Goal: Task Accomplishment & Management: Manage account settings

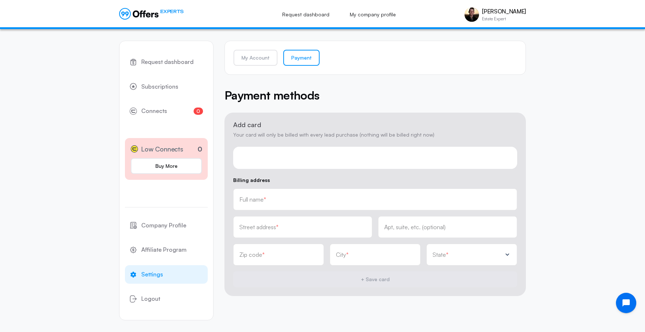
click at [386, 162] on div at bounding box center [375, 158] width 284 height 22
click at [354, 209] on div "Full name *" at bounding box center [375, 200] width 284 height 22
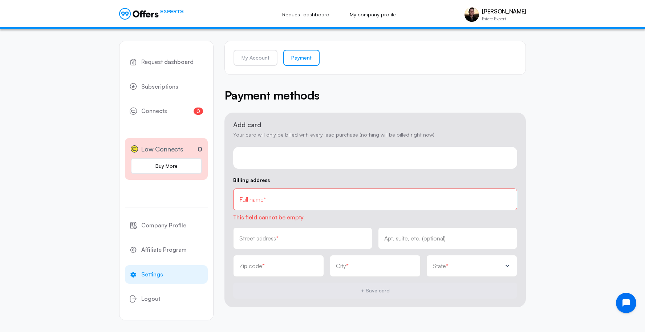
click at [392, 173] on form "Add card Your card will only be billed with every lead purchase (nothing will b…" at bounding box center [376, 210] width 302 height 195
click at [371, 198] on div "Full name *" at bounding box center [375, 200] width 272 height 8
click at [374, 214] on span "This field cannot be empty." at bounding box center [375, 217] width 284 height 8
click at [327, 238] on input "text" at bounding box center [302, 238] width 127 height 8
type input "4525 Cove Dr Apt 8"
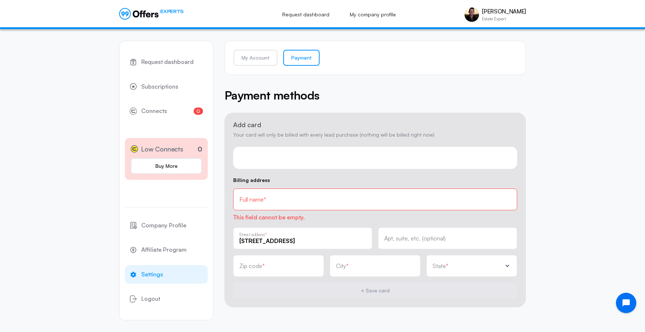
type input "92008"
type input "Carlsbad"
drag, startPoint x: 319, startPoint y: 242, endPoint x: 280, endPoint y: 239, distance: 39.7
click at [280, 239] on input "4525 Cove Dr Apt 8" at bounding box center [302, 241] width 127 height 8
type input "[STREET_ADDRESS]"
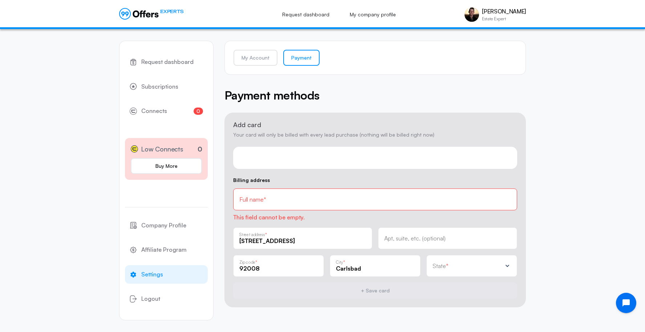
click at [398, 244] on div "Apt, suite, etc. (optional)" at bounding box center [447, 238] width 139 height 22
type input "Apt 8"
click at [439, 271] on div "State *" at bounding box center [472, 266] width 91 height 22
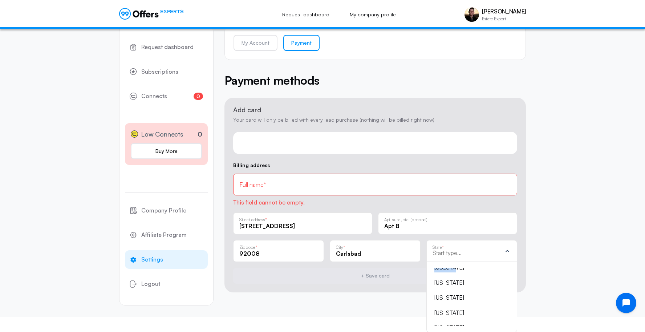
scroll to position [62, 0]
drag, startPoint x: 439, startPoint y: 271, endPoint x: 449, endPoint y: 283, distance: 16.1
click at [449, 283] on ul "Alabama Alaska Arizona Arkansas California Colorado Connecticut District of Col…" at bounding box center [472, 297] width 78 height 59
click at [448, 277] on div "[US_STATE]" at bounding box center [468, 273] width 66 height 9
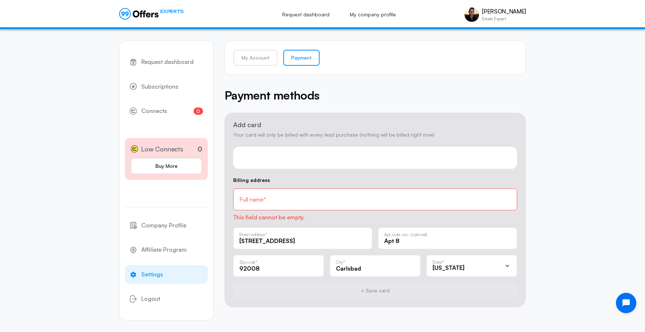
click at [319, 199] on input "text" at bounding box center [375, 200] width 272 height 8
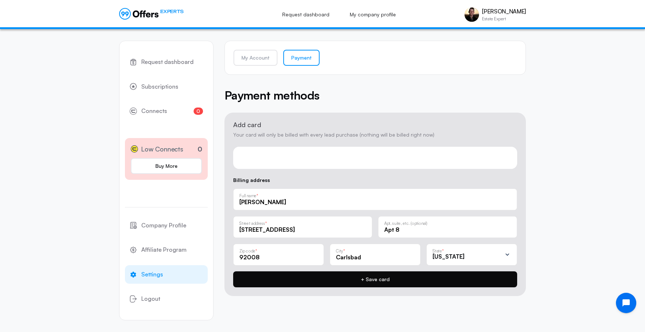
click at [302, 277] on button "+ Save card" at bounding box center [375, 279] width 284 height 16
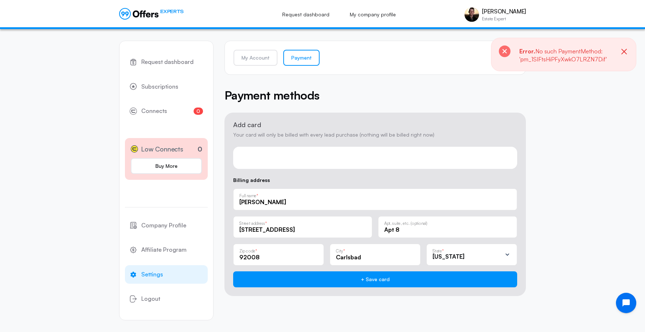
click at [251, 203] on input "[PERSON_NAME]" at bounding box center [375, 202] width 272 height 8
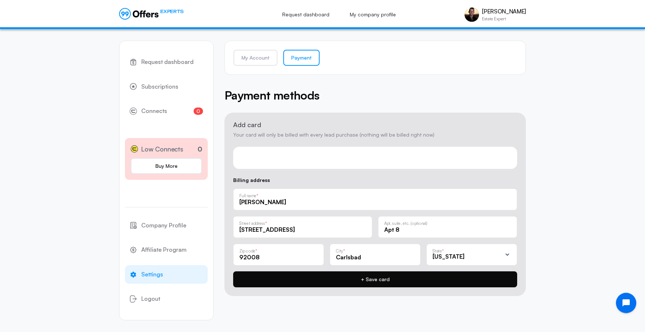
type input "Aris J Anagnos"
click at [257, 286] on button "+ Save card" at bounding box center [375, 279] width 284 height 16
click at [351, 279] on button "+ Save card" at bounding box center [375, 279] width 284 height 16
click at [288, 278] on button "+ Save card" at bounding box center [375, 279] width 284 height 16
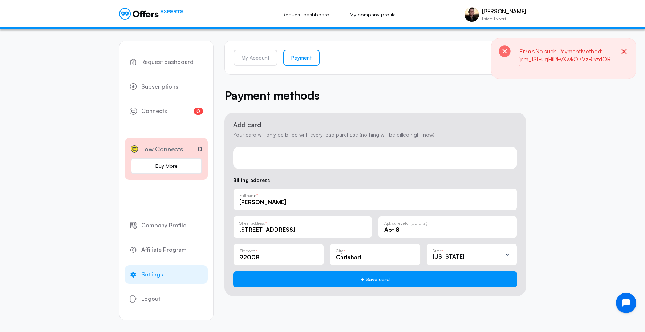
click at [624, 52] on icon "button" at bounding box center [624, 51] width 5 height 5
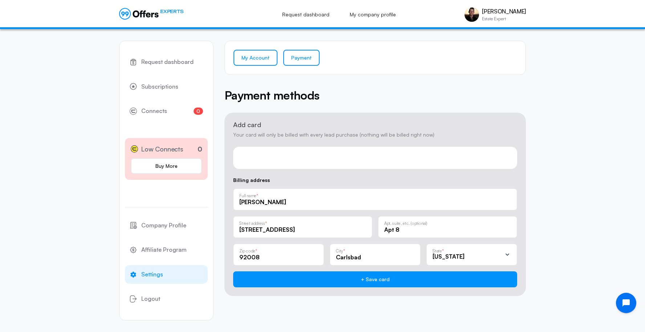
click at [256, 61] on link "My Account" at bounding box center [256, 58] width 44 height 16
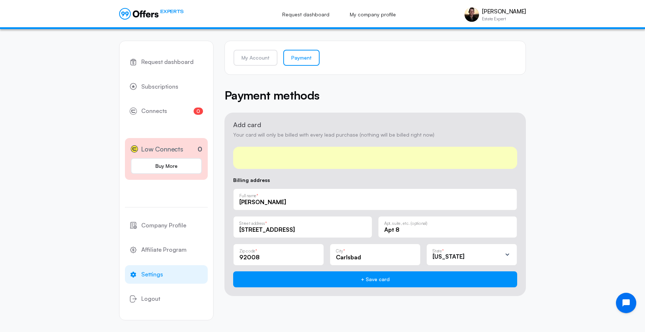
click at [343, 79] on div "My Account Payment Payment methods Add card Your card will only be billed with …" at bounding box center [376, 168] width 302 height 255
click at [253, 58] on link "My Account" at bounding box center [256, 58] width 44 height 16
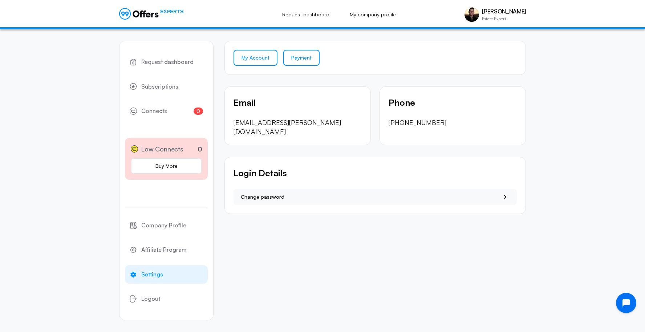
click at [305, 59] on link "Payment" at bounding box center [301, 58] width 36 height 16
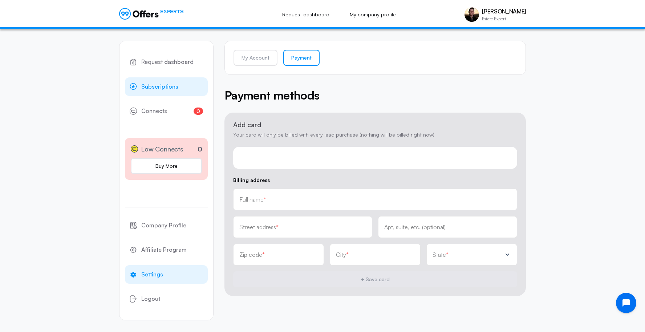
click at [173, 89] on span "Subscriptions" at bounding box center [159, 86] width 37 height 9
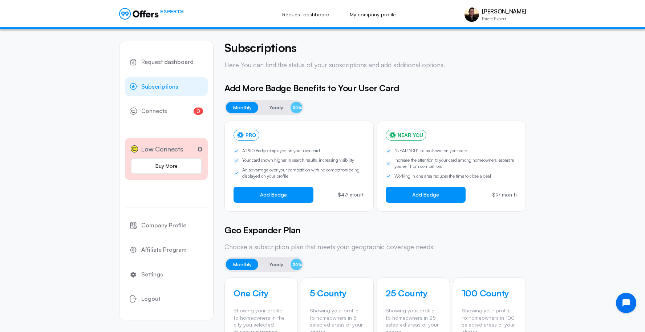
click at [352, 221] on div "Subscriptions Here You can find the status of your subscriptions and add additi…" at bounding box center [376, 291] width 302 height 500
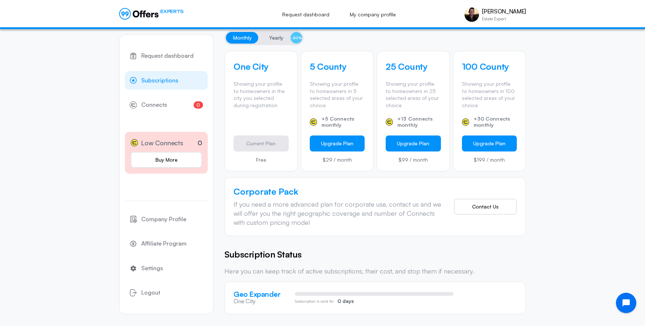
scroll to position [227, 0]
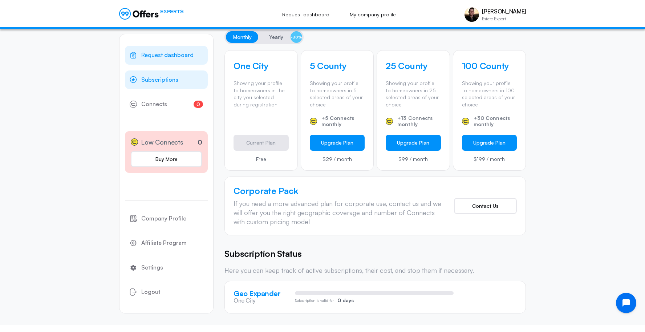
click at [154, 59] on span "Request dashboard" at bounding box center [167, 55] width 52 height 9
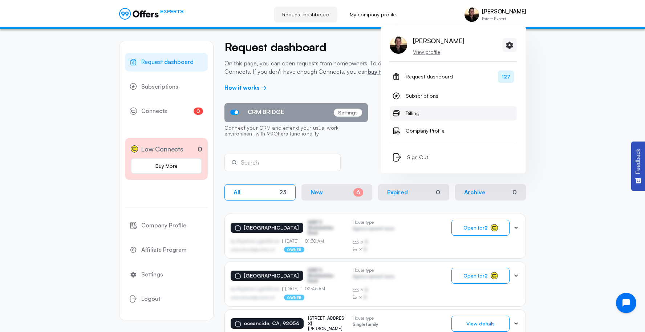
click at [483, 114] on link "Billing" at bounding box center [453, 113] width 127 height 15
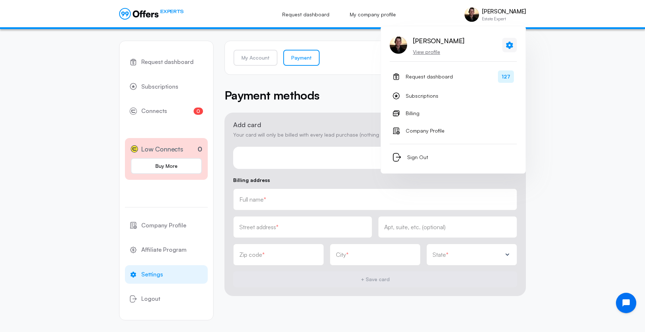
click at [511, 45] on icon at bounding box center [509, 44] width 7 height 7
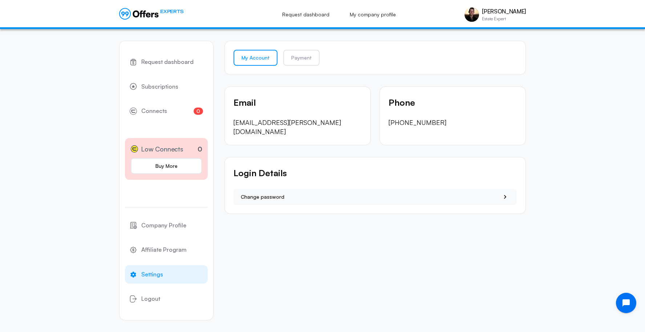
click at [577, 108] on div "Request dashboard Subscriptions 0 Connects 0 Low Connects 0 Buy More Company Pr…" at bounding box center [322, 180] width 645 height 303
click at [627, 303] on icon "Open chat widget" at bounding box center [630, 303] width 11 height 11
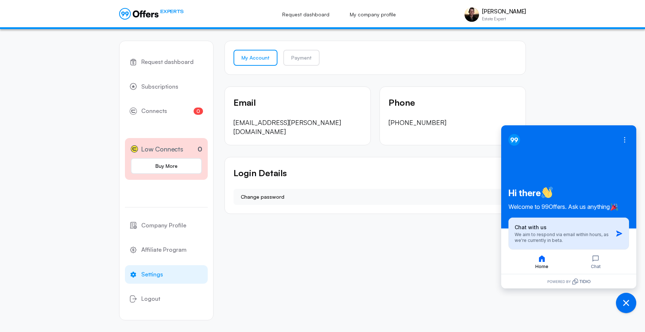
click at [603, 236] on span "We aim to respond via email within hours, as we're currently in beta." at bounding box center [562, 237] width 94 height 11
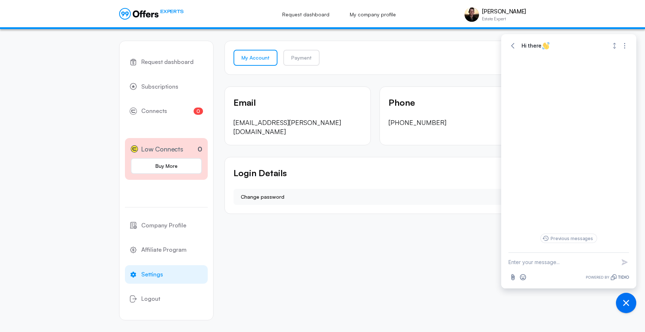
click at [551, 265] on textarea "New message" at bounding box center [563, 262] width 108 height 19
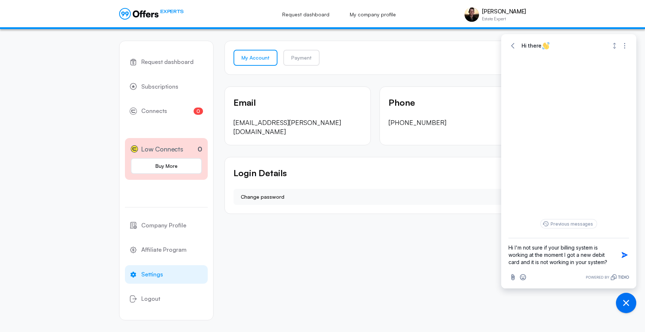
type textarea "Hi I'm not sure if your billing system is working at the moment I got a new deb…"
